Goal: Check status: Check status

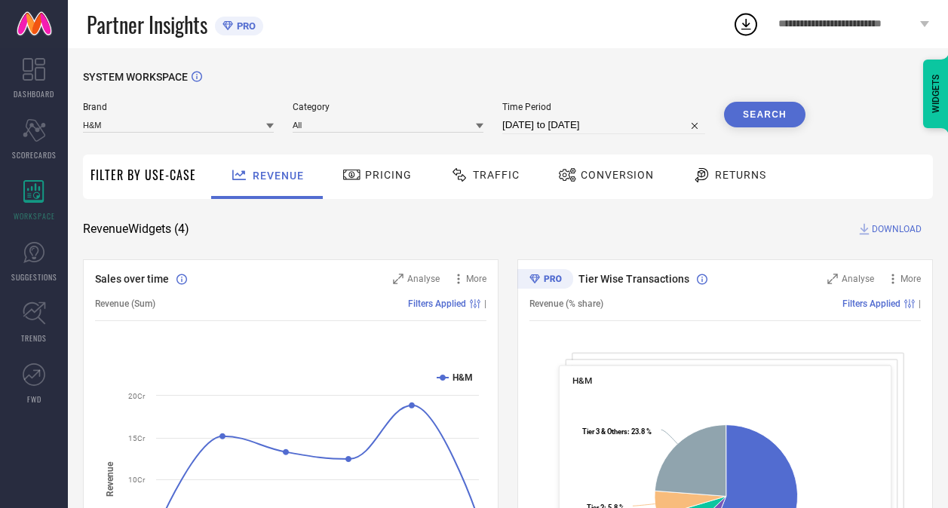
scroll to position [246, 0]
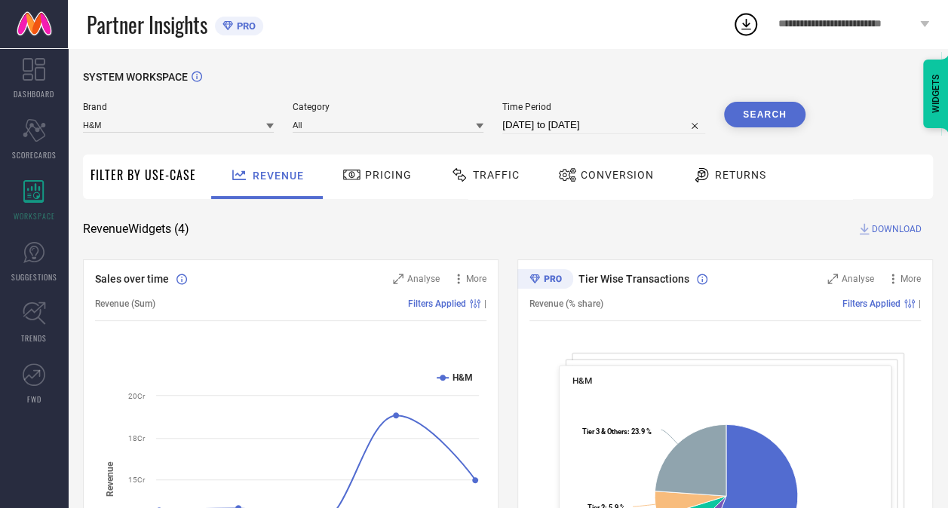
click at [483, 178] on span "Traffic" at bounding box center [496, 175] width 47 height 12
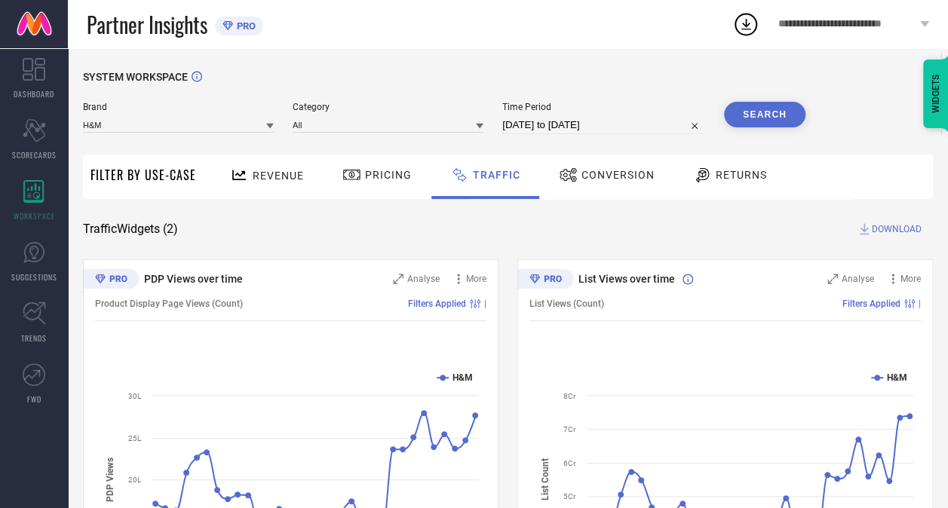
select select "6"
select select "2025"
select select "7"
select select "2025"
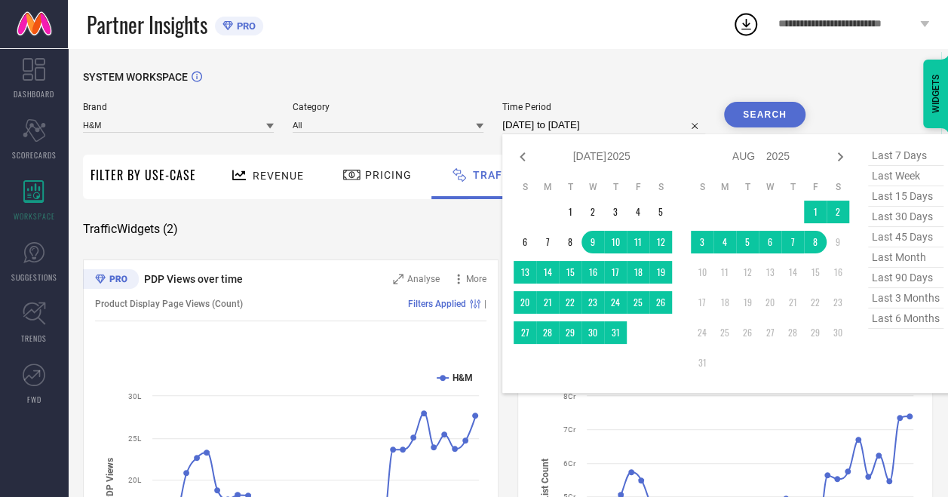
click at [586, 118] on input "09-07-2025 to 08-08-2025" at bounding box center [603, 125] width 203 height 18
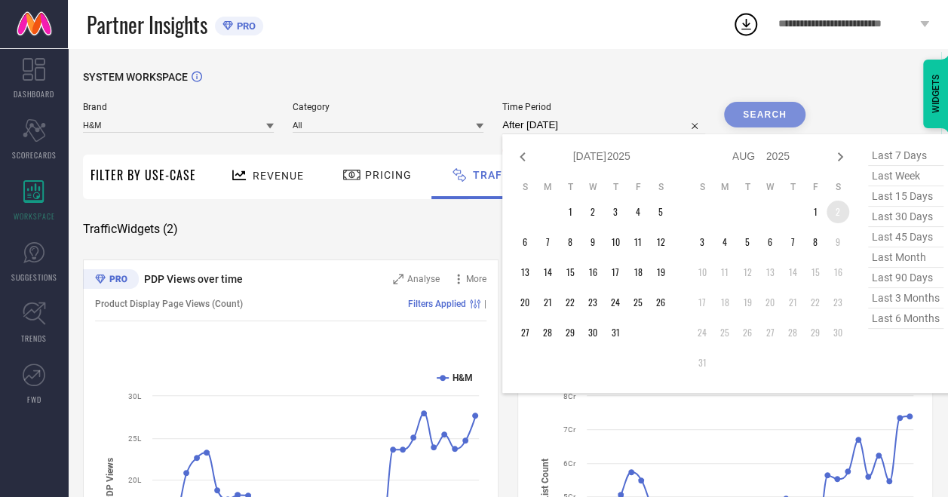
click at [841, 210] on td "2" at bounding box center [837, 212] width 23 height 23
type input "02-08-2025 to 02-08-2025"
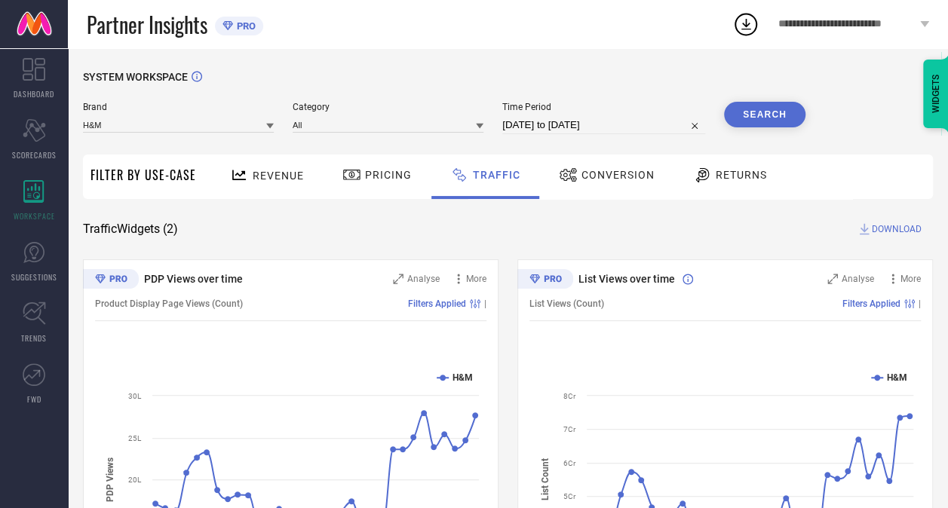
click at [760, 114] on button "Search" at bounding box center [764, 115] width 81 height 26
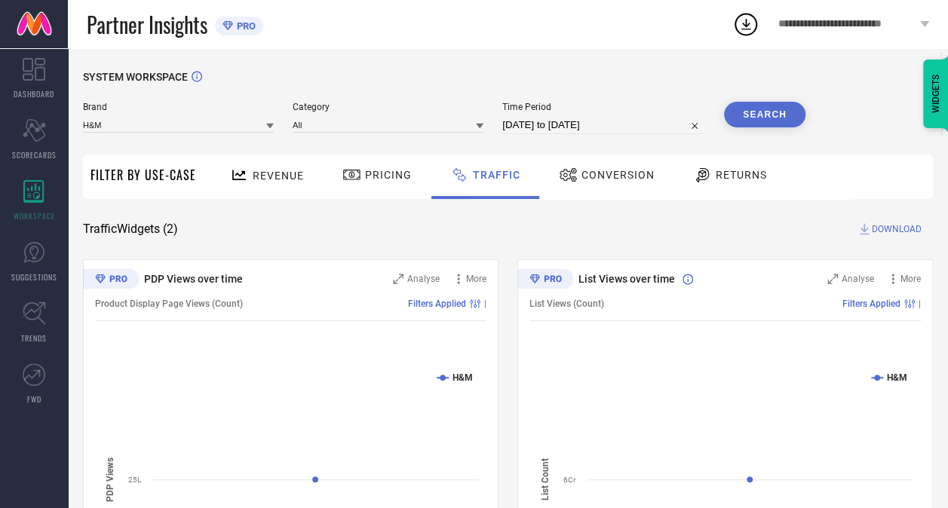
select select "7"
select select "2025"
select select "8"
select select "2025"
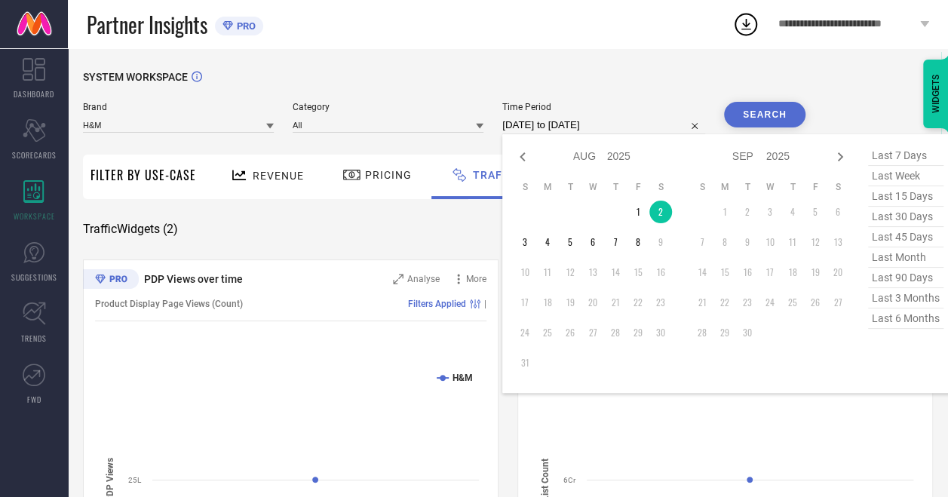
click at [564, 128] on input "02-08-2025 to 02-08-2025" at bounding box center [603, 125] width 203 height 18
click at [528, 244] on td "3" at bounding box center [524, 242] width 23 height 23
type input "03-08-2025 to 03-08-2025"
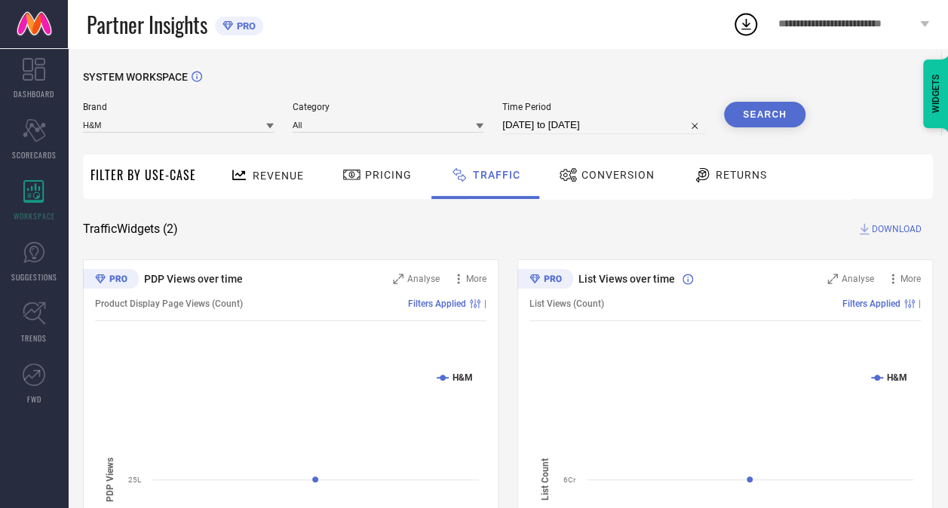
click at [782, 119] on button "Search" at bounding box center [764, 115] width 81 height 26
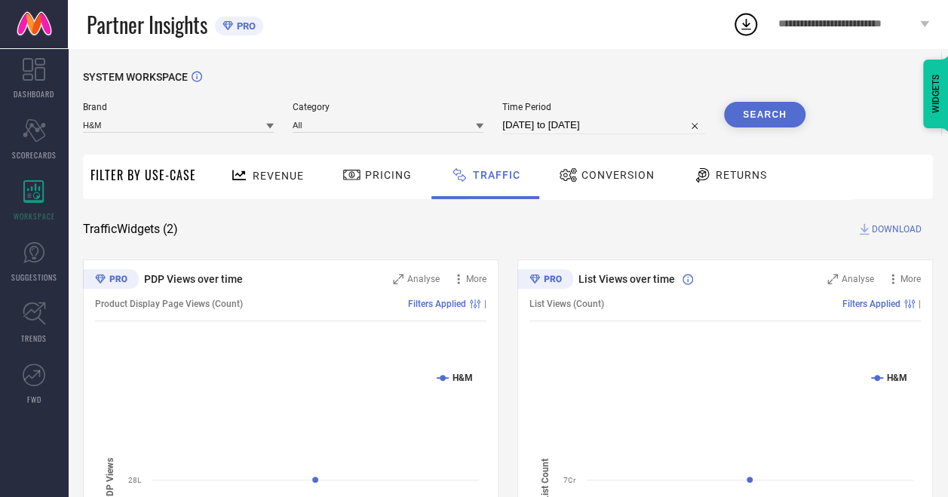
select select "7"
select select "2025"
select select "8"
select select "2025"
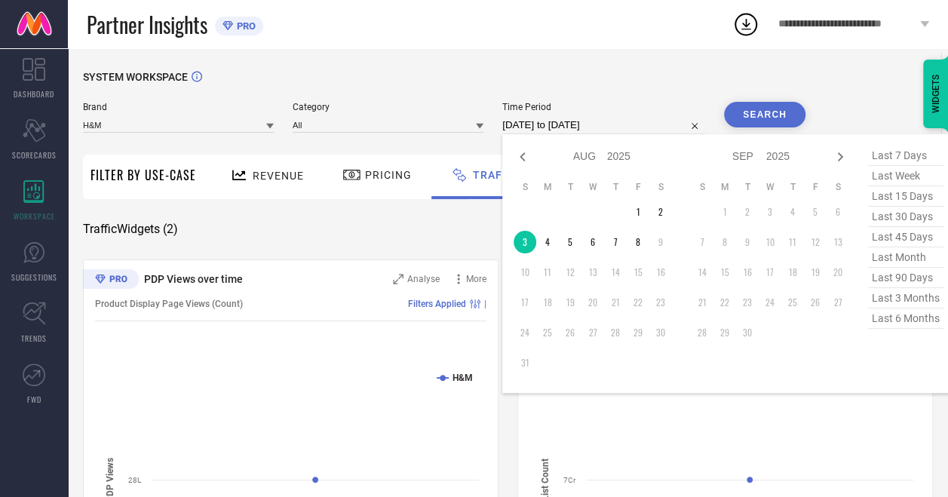
click at [616, 119] on input "03-08-2025 to 03-08-2025" at bounding box center [603, 125] width 203 height 18
click at [545, 252] on td "4" at bounding box center [547, 242] width 23 height 23
type input "04-08-2025 to 04-08-2025"
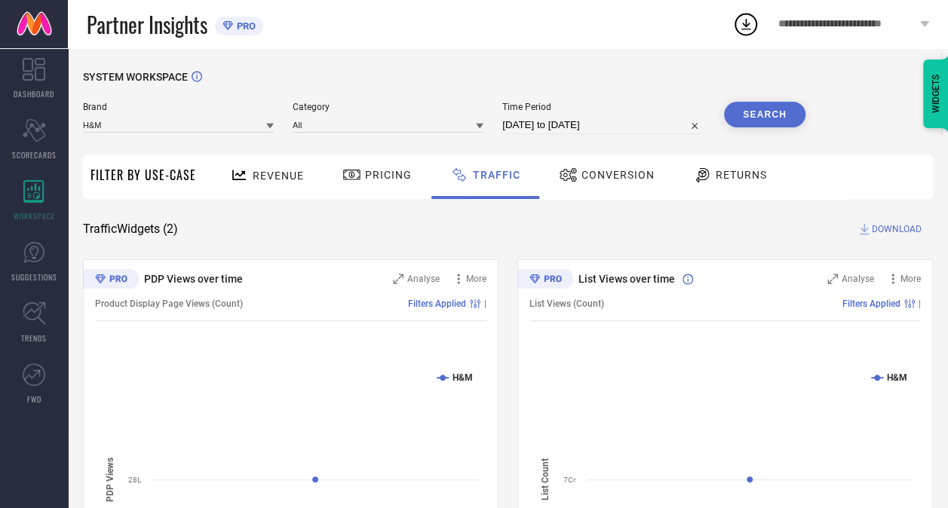
click at [771, 115] on button "Search" at bounding box center [764, 115] width 81 height 26
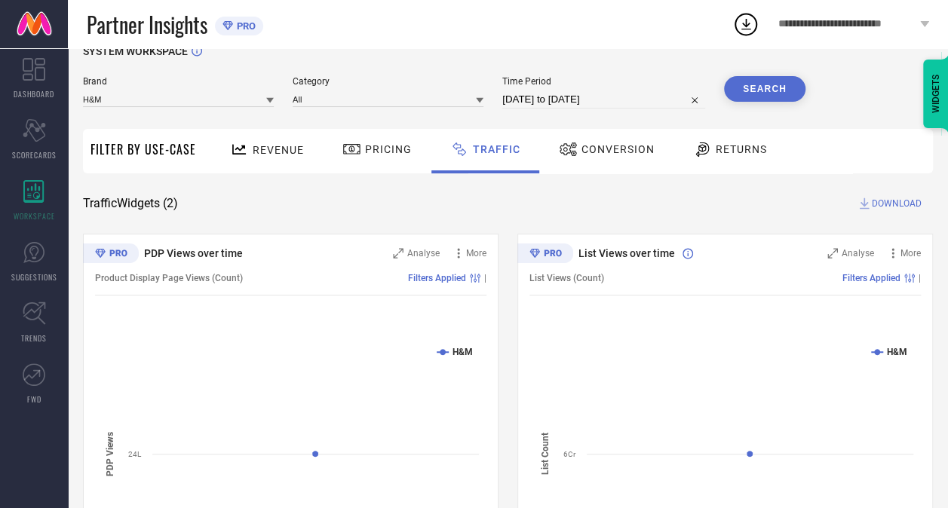
scroll to position [21, 0]
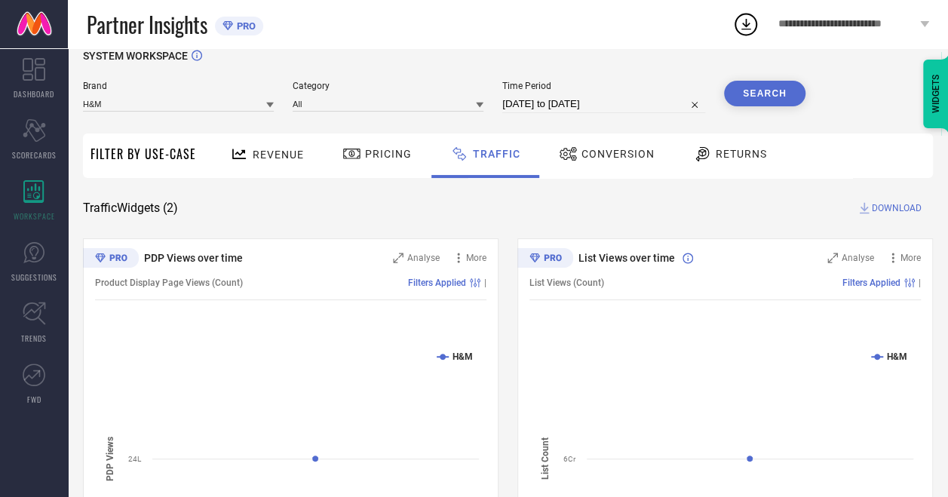
select select "7"
select select "2025"
select select "8"
select select "2025"
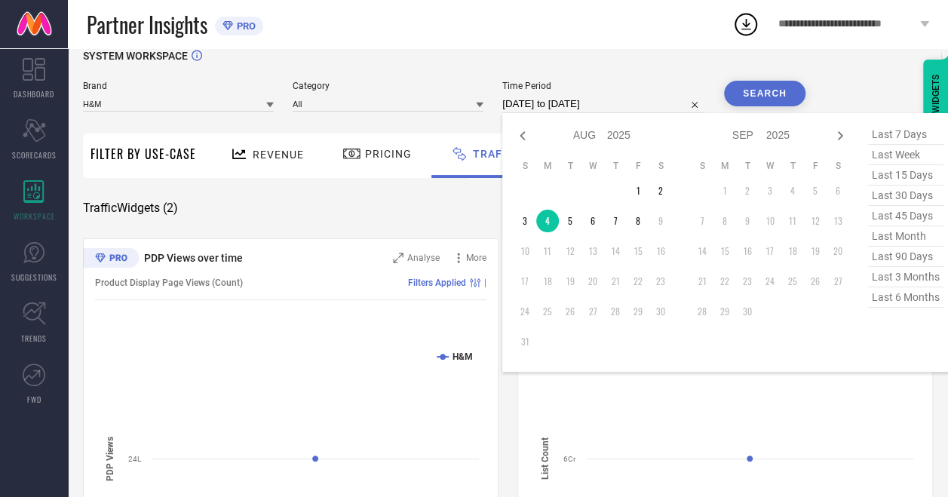
click at [556, 103] on input "04-08-2025 to 04-08-2025" at bounding box center [603, 104] width 203 height 18
click at [570, 227] on td "5" at bounding box center [570, 221] width 23 height 23
type input "05-08-2025 to 05-08-2025"
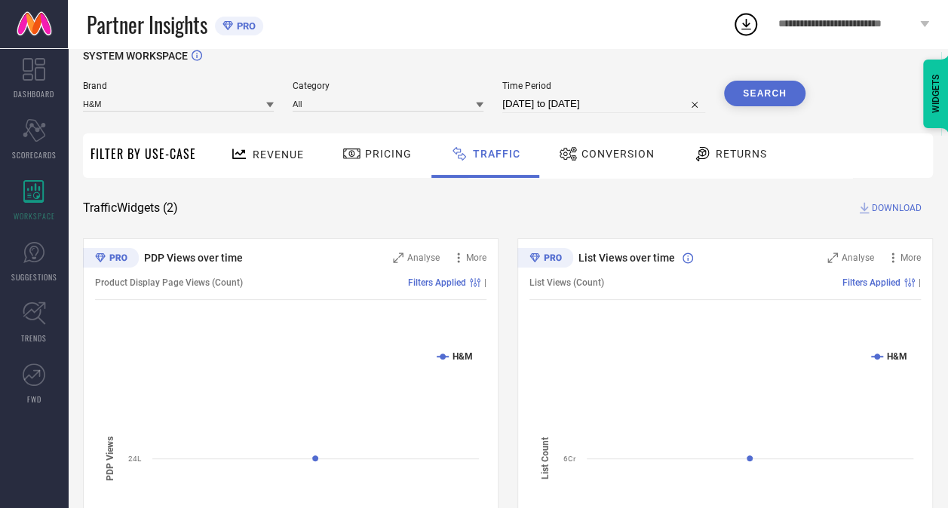
click at [768, 83] on button "Search" at bounding box center [764, 94] width 81 height 26
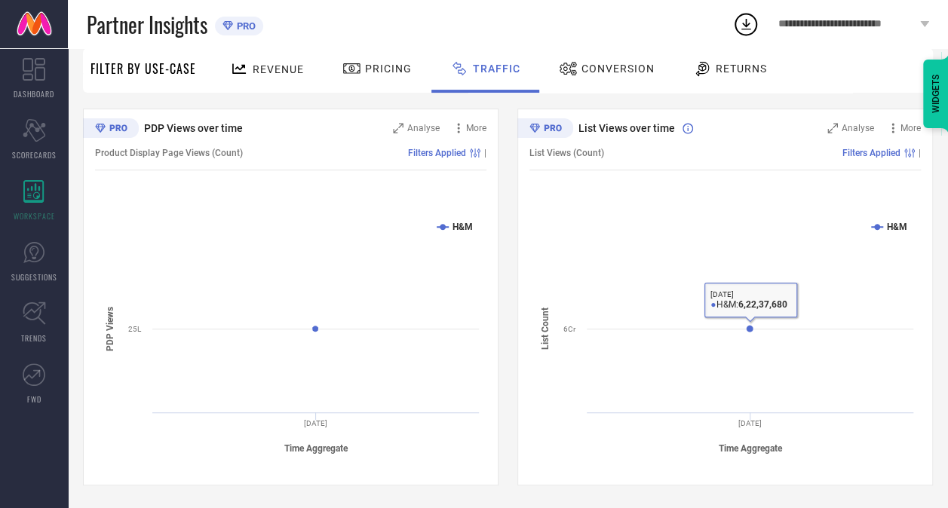
scroll to position [0, 0]
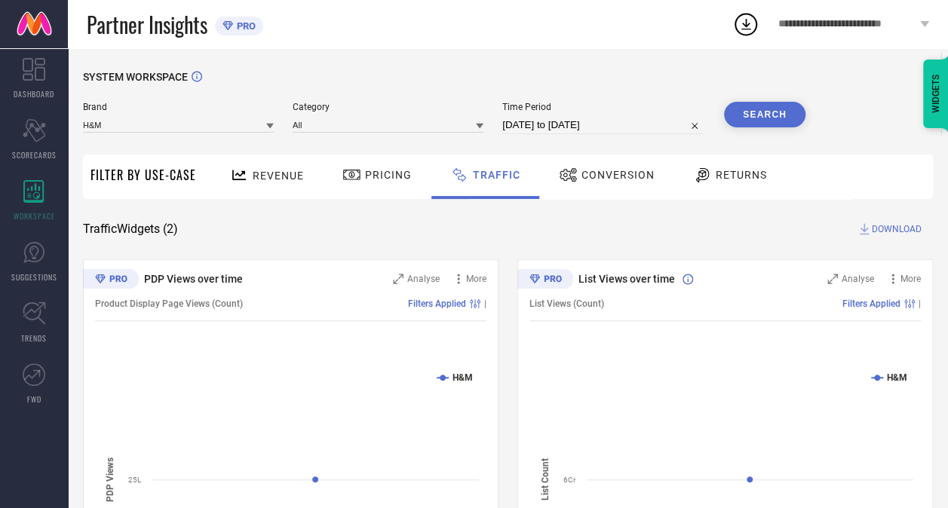
click at [588, 115] on div "Time Period 05-08-2025 to 05-08-2025" at bounding box center [603, 118] width 203 height 32
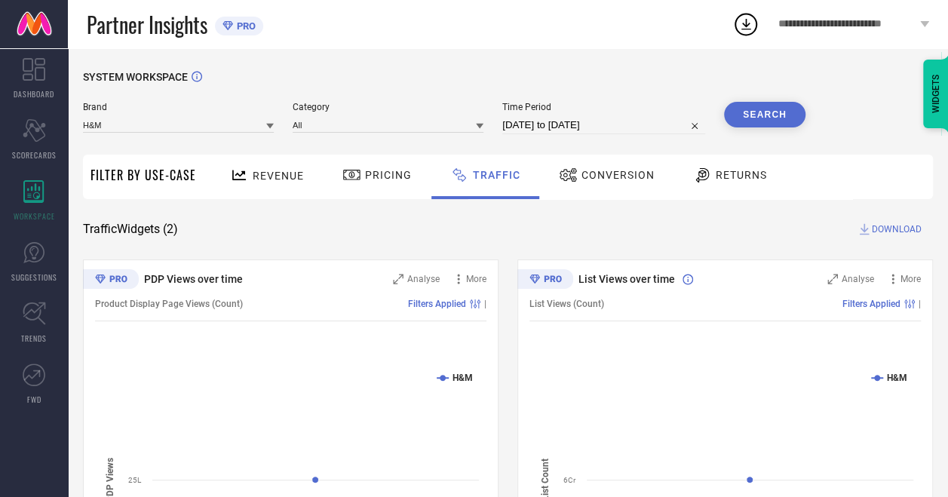
select select "7"
select select "2025"
select select "8"
select select "2025"
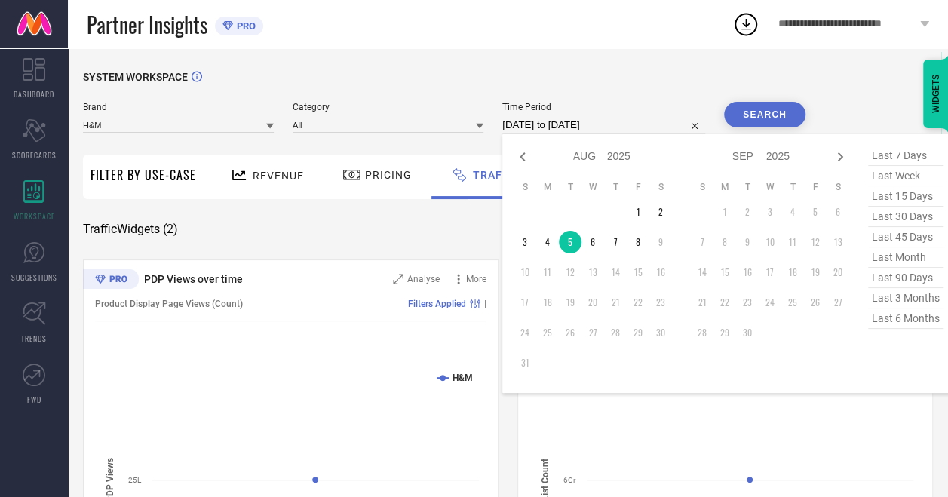
click at [591, 121] on input "05-08-2025 to 05-08-2025" at bounding box center [603, 125] width 203 height 18
click at [587, 243] on td "6" at bounding box center [592, 242] width 23 height 23
type input "06-08-2025 to 06-08-2025"
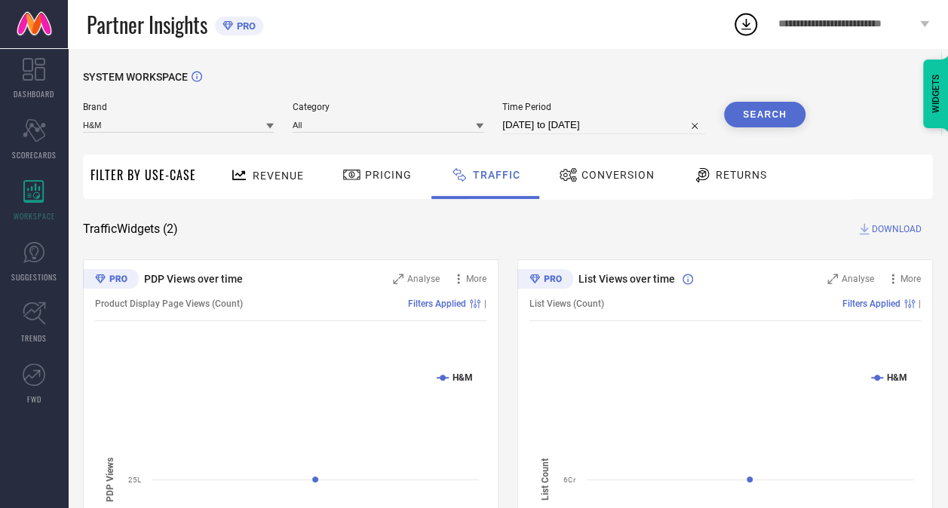
click at [763, 111] on button "Search" at bounding box center [764, 115] width 81 height 26
select select "7"
select select "2025"
select select "8"
select select "2025"
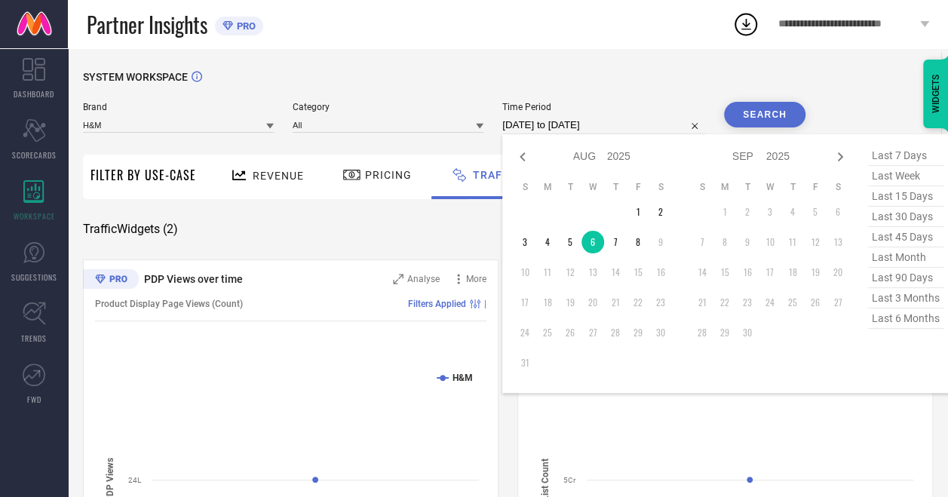
click at [602, 121] on input "06-08-2025 to 06-08-2025" at bounding box center [603, 125] width 203 height 18
click at [615, 250] on td "7" at bounding box center [615, 242] width 23 height 23
type input "07-08-2025 to 07-08-2025"
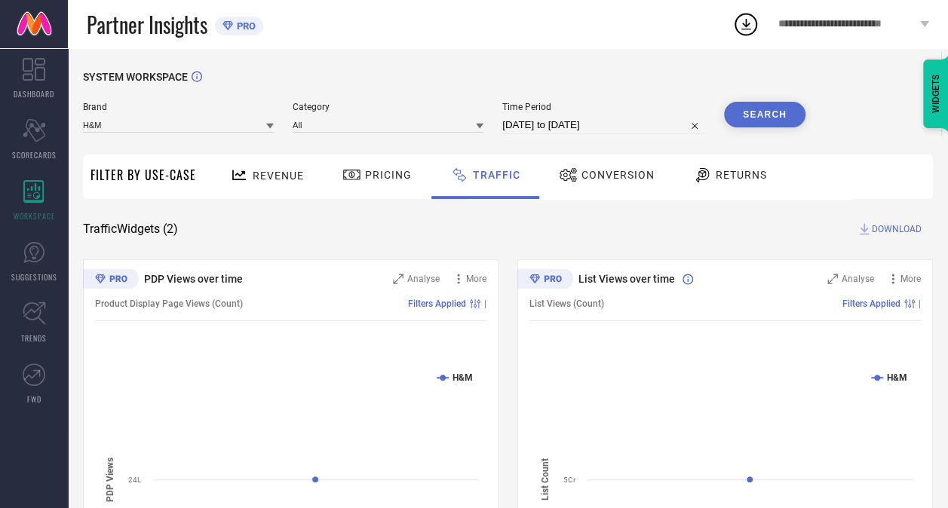
click at [778, 123] on button "Search" at bounding box center [764, 115] width 81 height 26
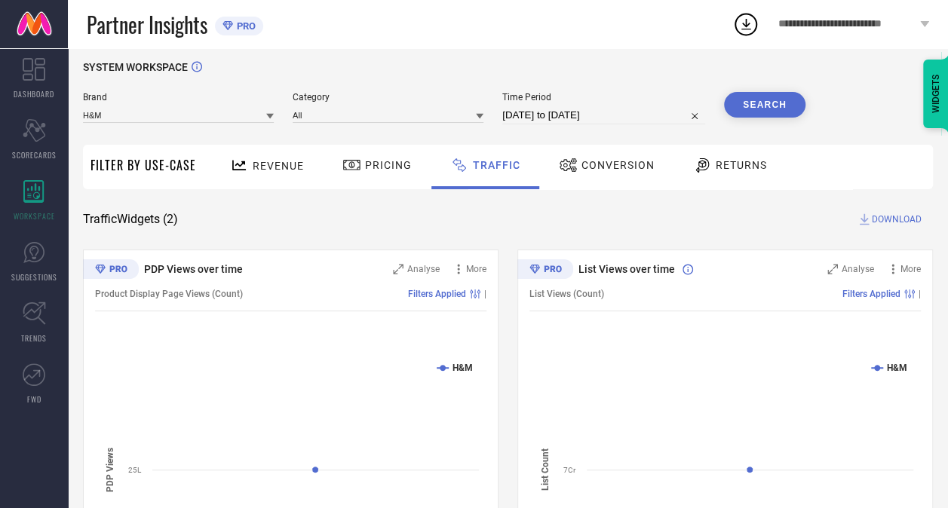
scroll to position [9, 0]
select select "7"
select select "2025"
select select "8"
select select "2025"
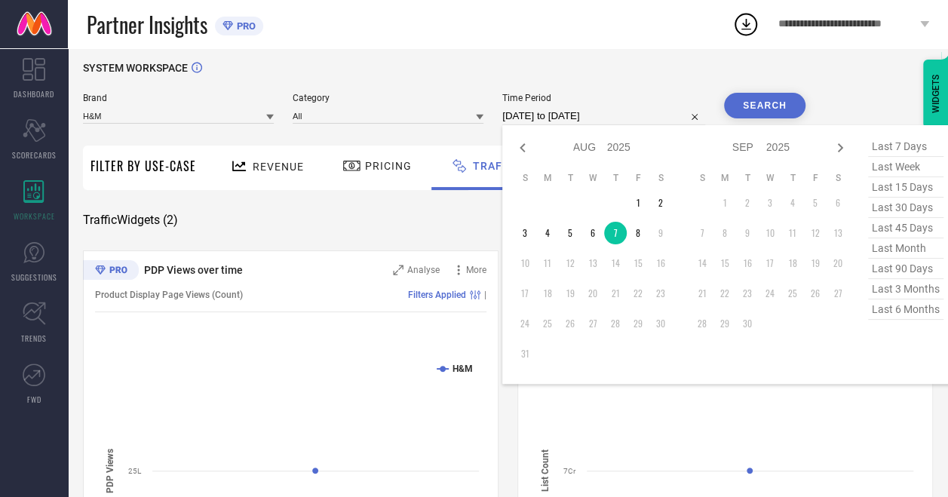
click at [614, 118] on input "07-08-2025 to 07-08-2025" at bounding box center [603, 116] width 203 height 18
click at [639, 238] on td "8" at bounding box center [638, 233] width 23 height 23
type input "08-08-2025 to 08-08-2025"
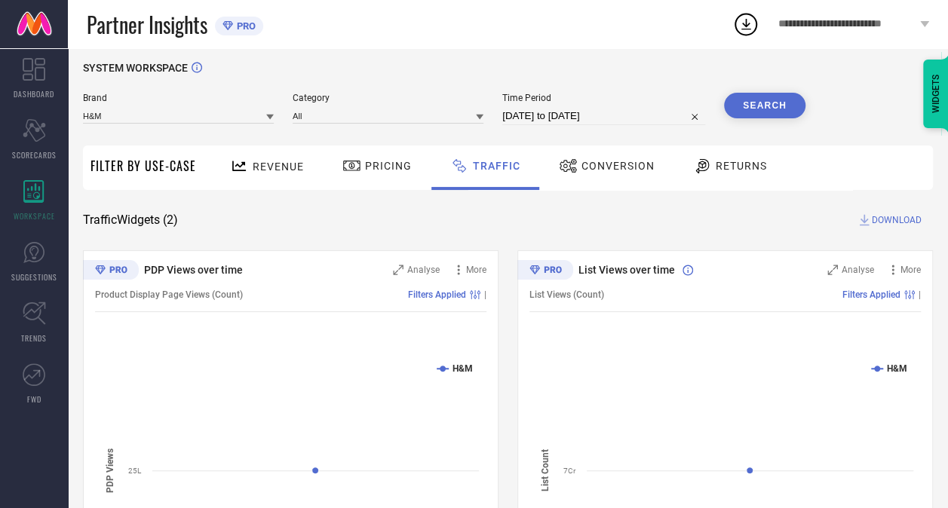
click at [764, 113] on button "Search" at bounding box center [764, 106] width 81 height 26
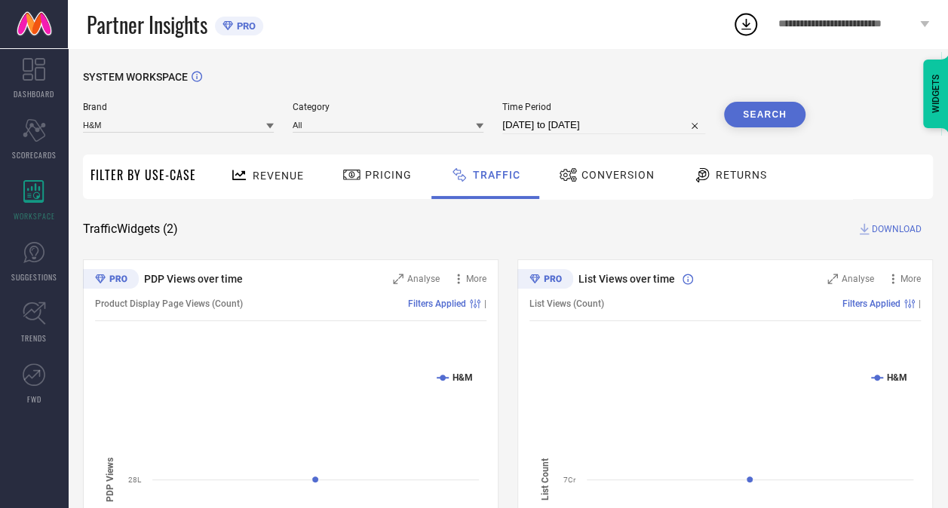
scroll to position [100, 0]
